Goal: Find specific page/section: Find specific page/section

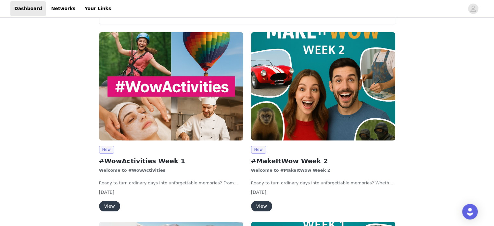
scroll to position [71, 0]
click at [264, 207] on button "View" at bounding box center [261, 206] width 21 height 10
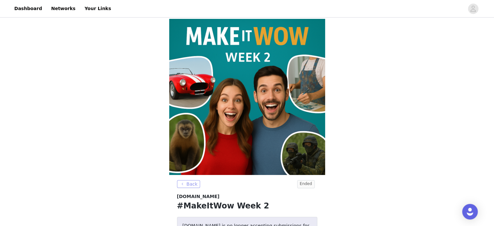
click at [189, 183] on button "Back" at bounding box center [188, 184] width 23 height 8
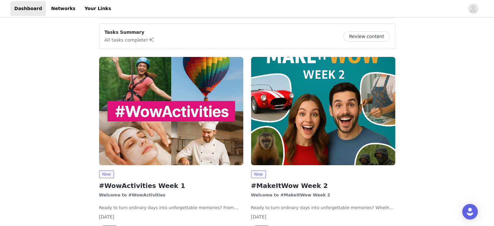
scroll to position [92, 0]
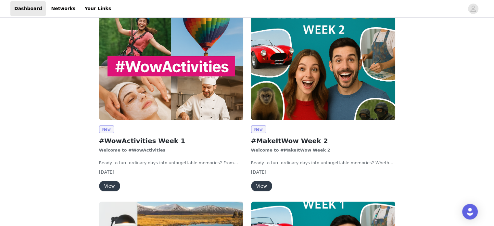
click at [113, 183] on button "View" at bounding box center [109, 186] width 21 height 10
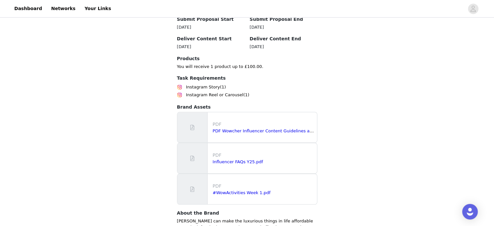
scroll to position [466, 0]
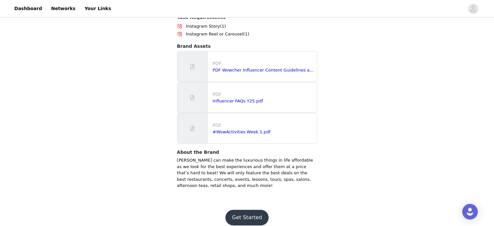
click at [249, 210] on button "Get Started" at bounding box center [246, 218] width 43 height 16
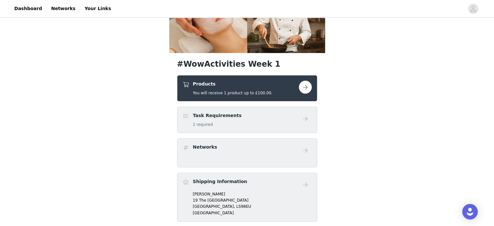
scroll to position [133, 0]
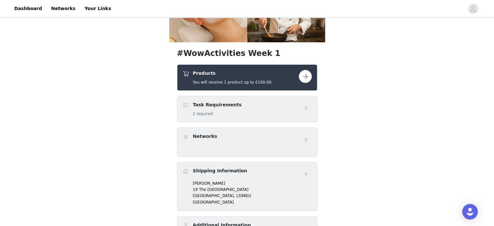
click at [305, 73] on button "button" at bounding box center [305, 76] width 13 height 13
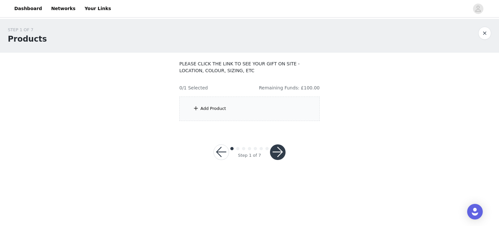
click at [268, 105] on div "Add Product" at bounding box center [249, 108] width 140 height 24
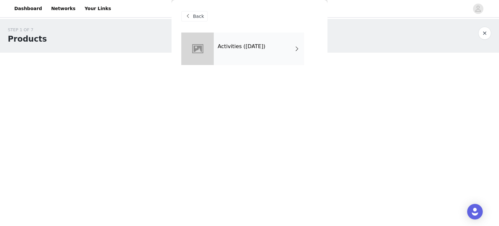
click at [267, 56] on div "Activities ([DATE])" at bounding box center [259, 48] width 90 height 32
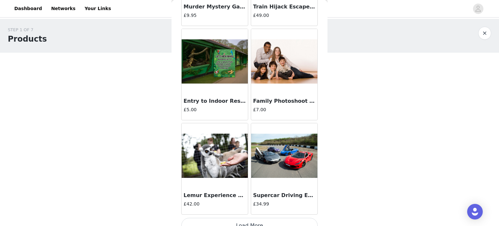
scroll to position [767, 0]
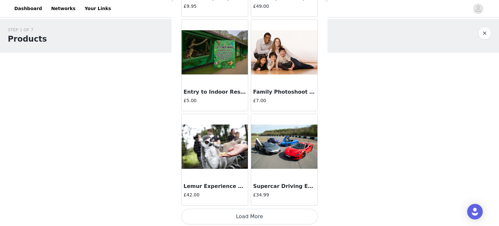
click at [265, 215] on button "Load More" at bounding box center [249, 217] width 136 height 16
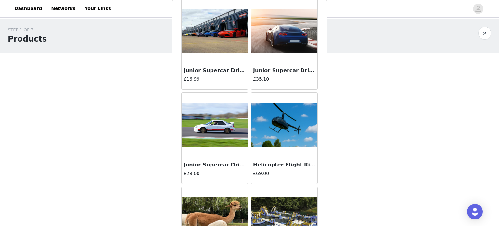
scroll to position [1707, 0]
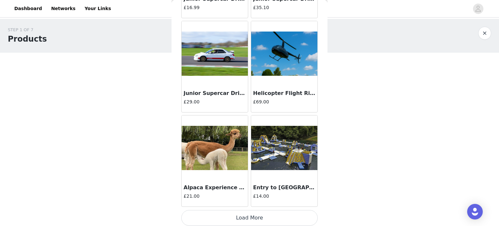
click at [257, 210] on button "Load More" at bounding box center [249, 218] width 136 height 16
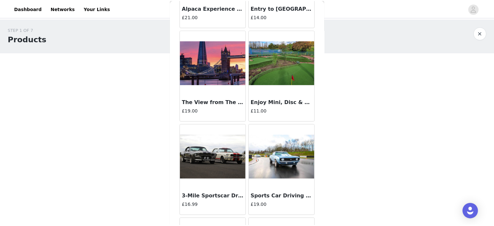
scroll to position [1877, 0]
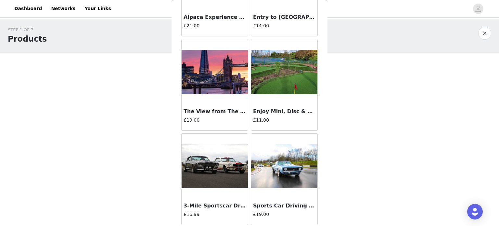
click at [486, 32] on button "button" at bounding box center [484, 33] width 13 height 13
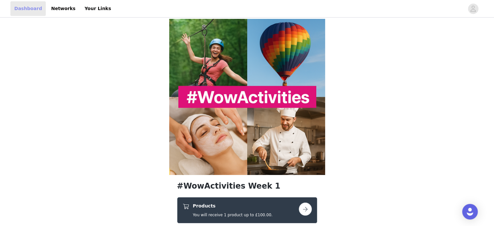
click at [23, 6] on link "Dashboard" at bounding box center [27, 8] width 35 height 15
